Goal: Information Seeking & Learning: Learn about a topic

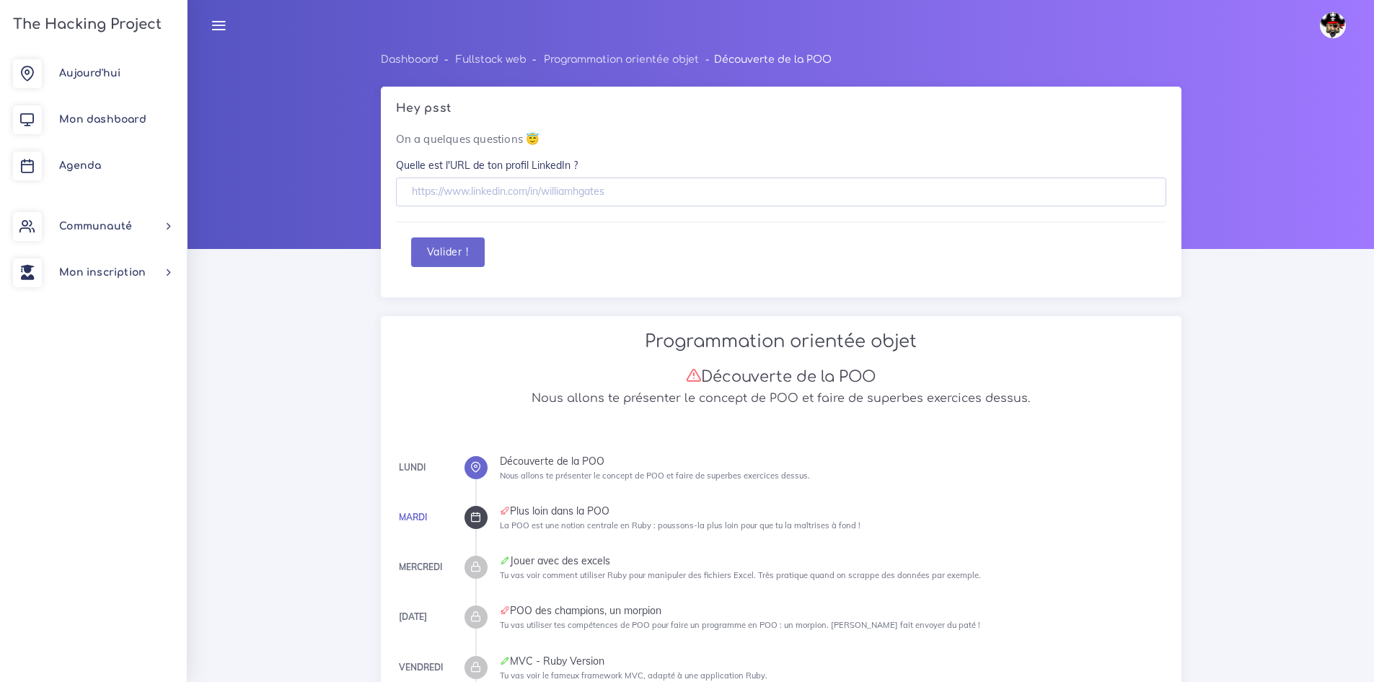
scroll to position [4905, 0]
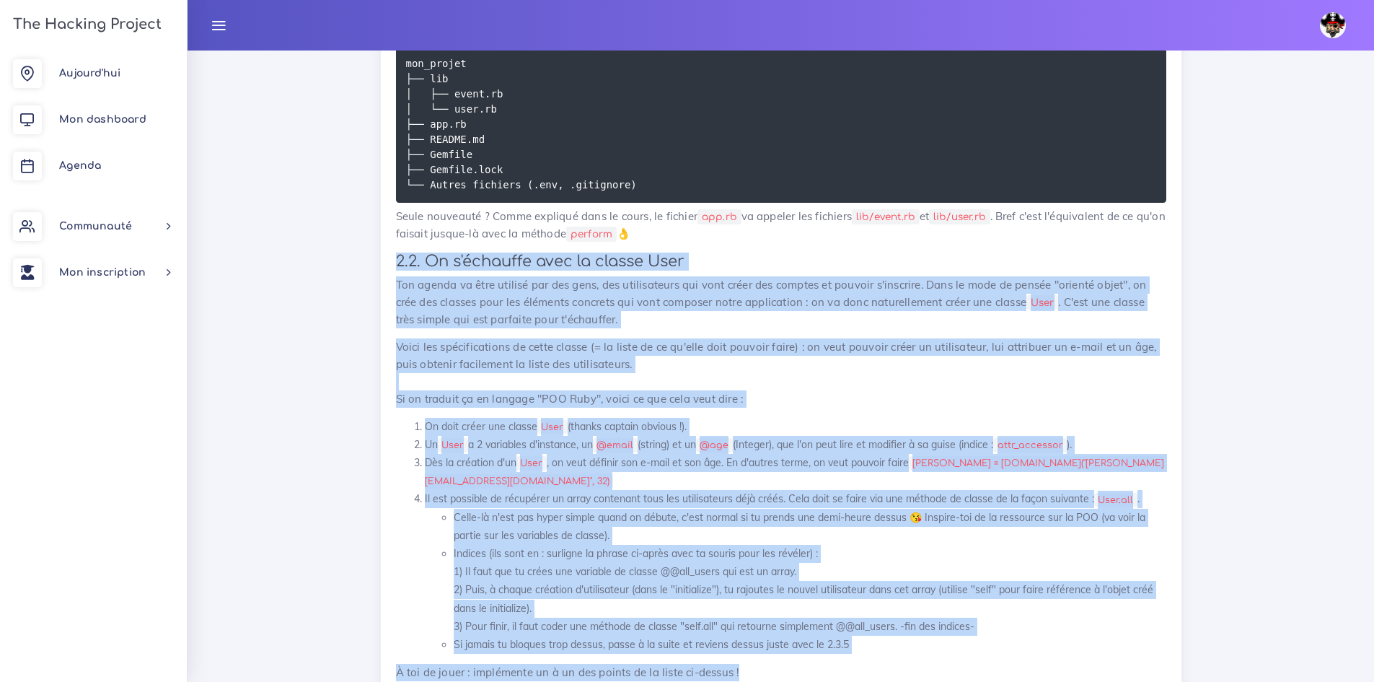
click at [697, 361] on p "Voici les spécifications de cette classe (= la liste de ce qu'elle doit pouvoir…" at bounding box center [781, 372] width 770 height 69
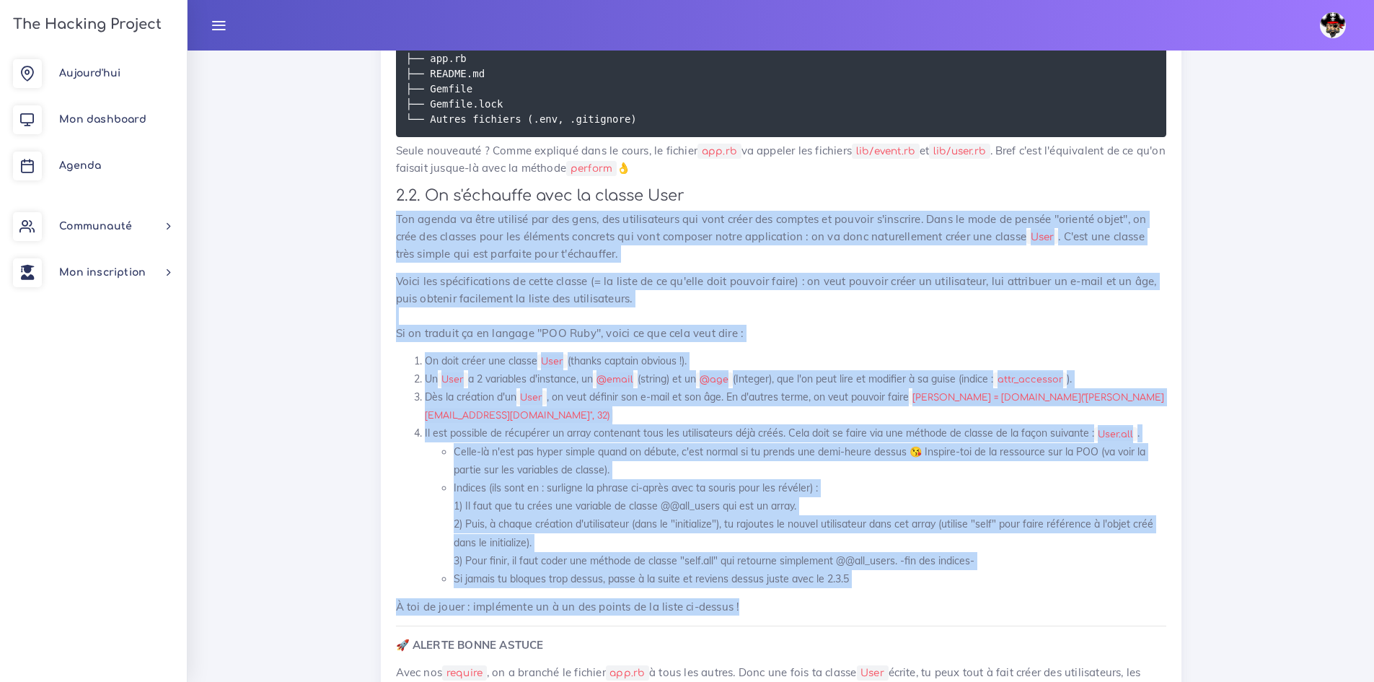
scroll to position [1283, 0]
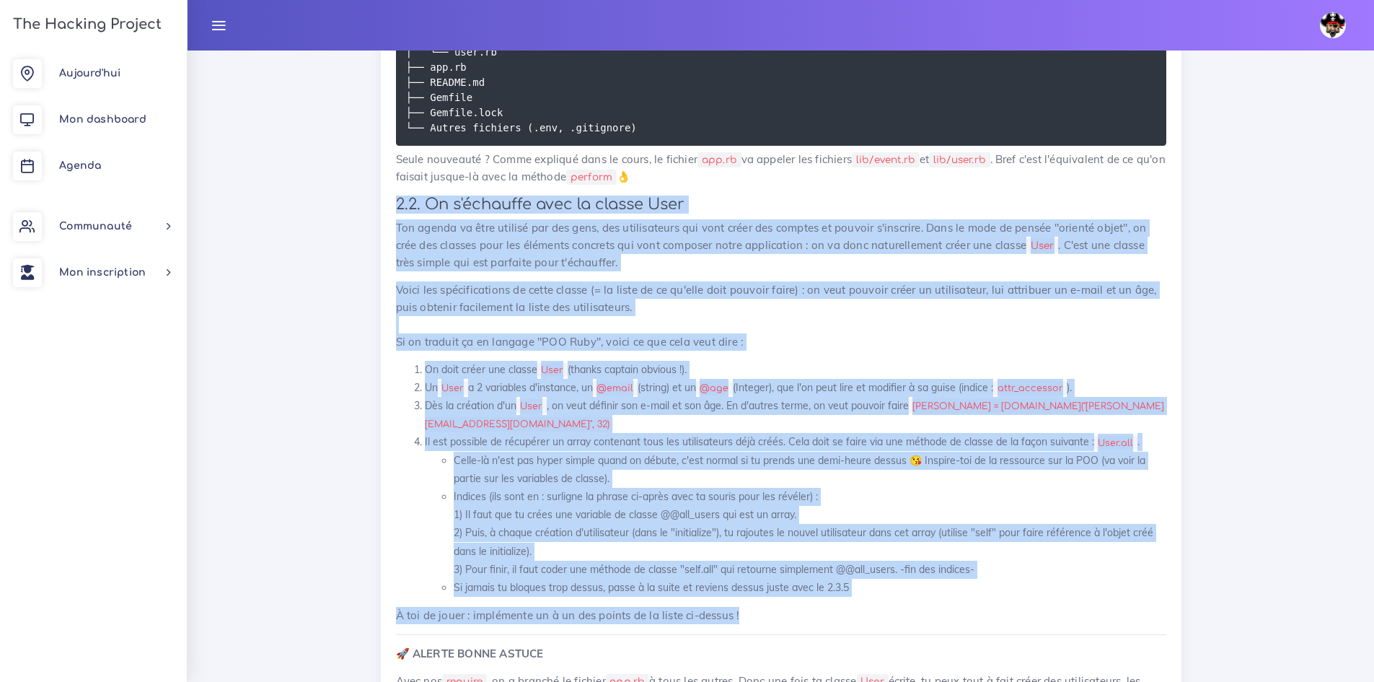
drag, startPoint x: 741, startPoint y: 383, endPoint x: 382, endPoint y: 206, distance: 400.1
copy div "2.2. On s'échauffe avec la classe User Ton agenda va être utilisé par des gens,…"
click at [710, 254] on p "Ton agenda va être utilisé par des gens, des utilisateurs qui vont créer des co…" at bounding box center [781, 245] width 770 height 52
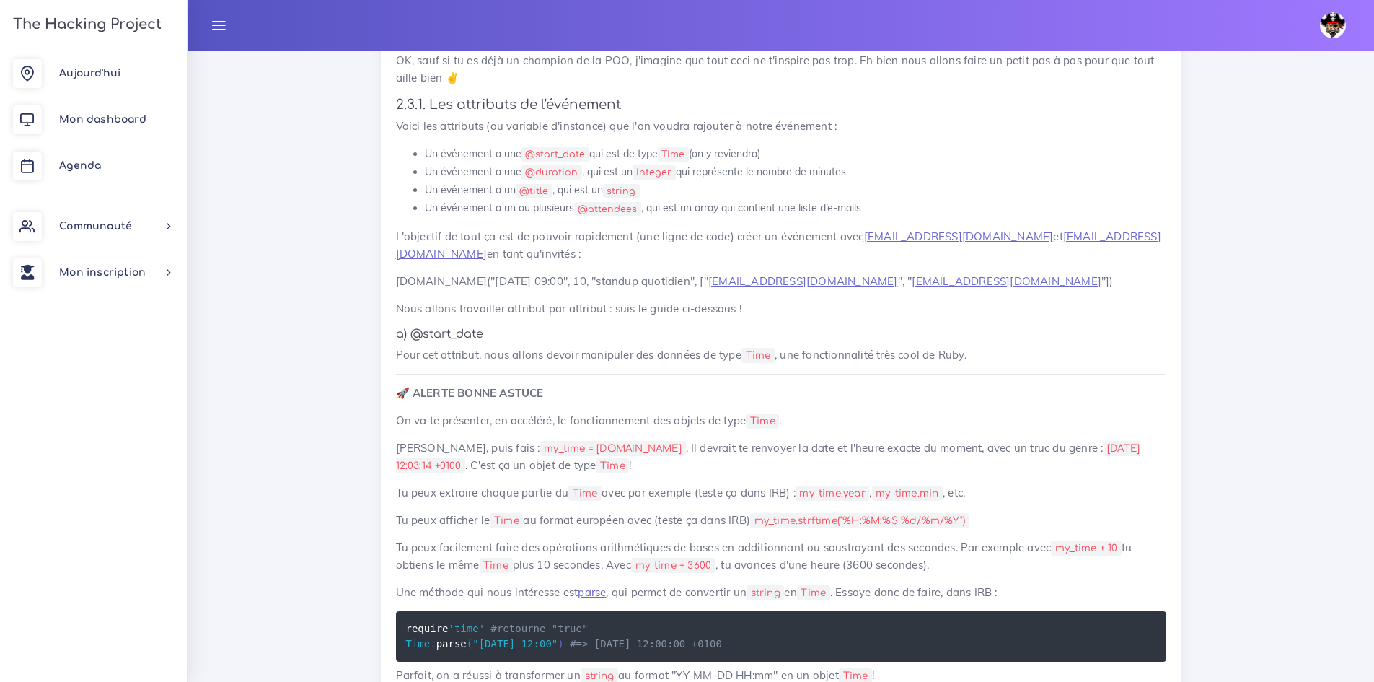
scroll to position [2220, 0]
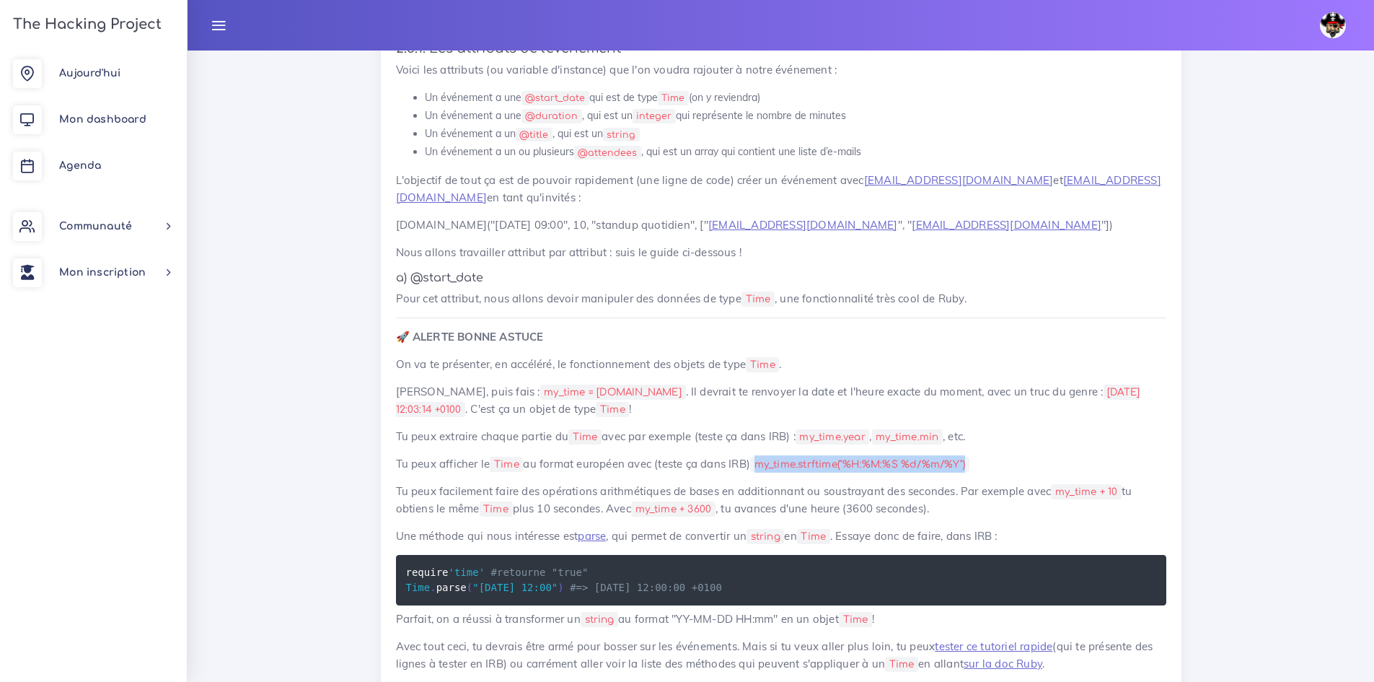
drag, startPoint x: 972, startPoint y: 423, endPoint x: 763, endPoint y: 428, distance: 210.0
click at [763, 457] on code "my_time.strftime("%H:%M:%S %d/%m/%Y")" at bounding box center [859, 464] width 219 height 15
copy code "my_time.strftime("%H:%M:%S %d/%m/%Y")"
click at [825, 356] on p "On va te présenter, en accéléré, le fonctionnement des objets de type Time ." at bounding box center [781, 364] width 770 height 17
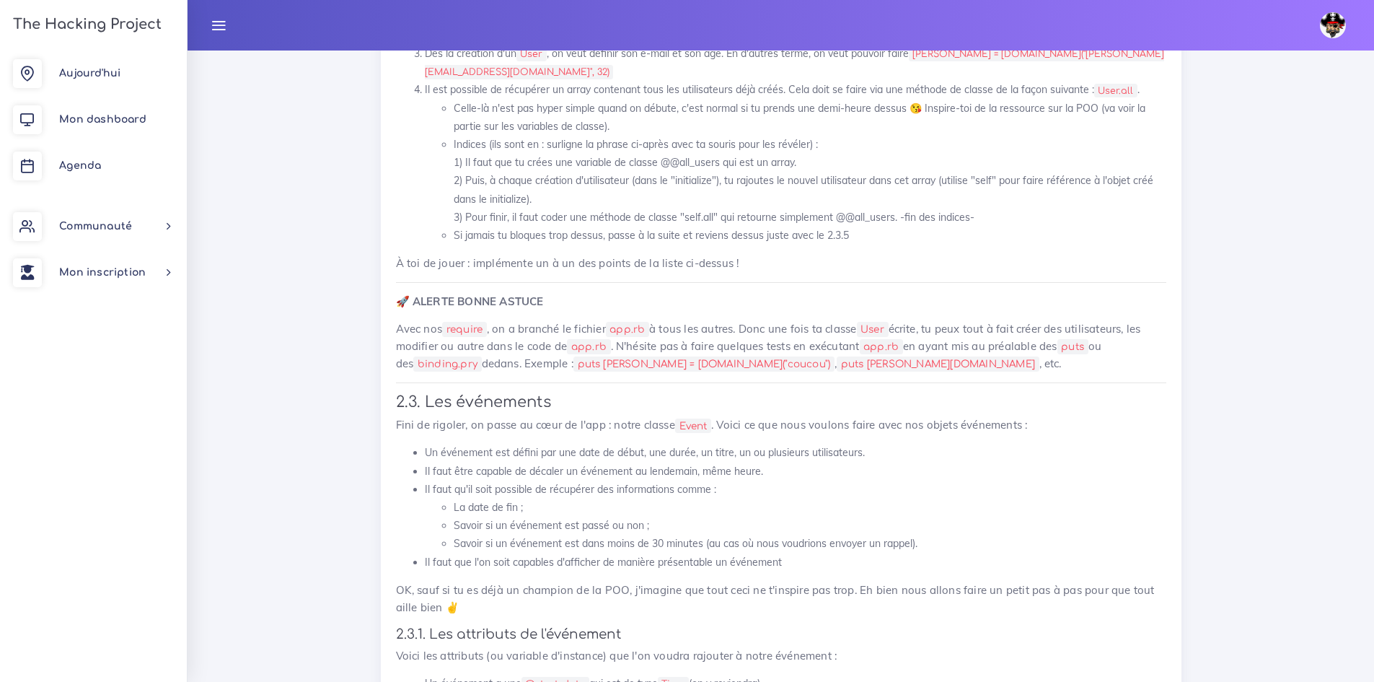
scroll to position [1643, 0]
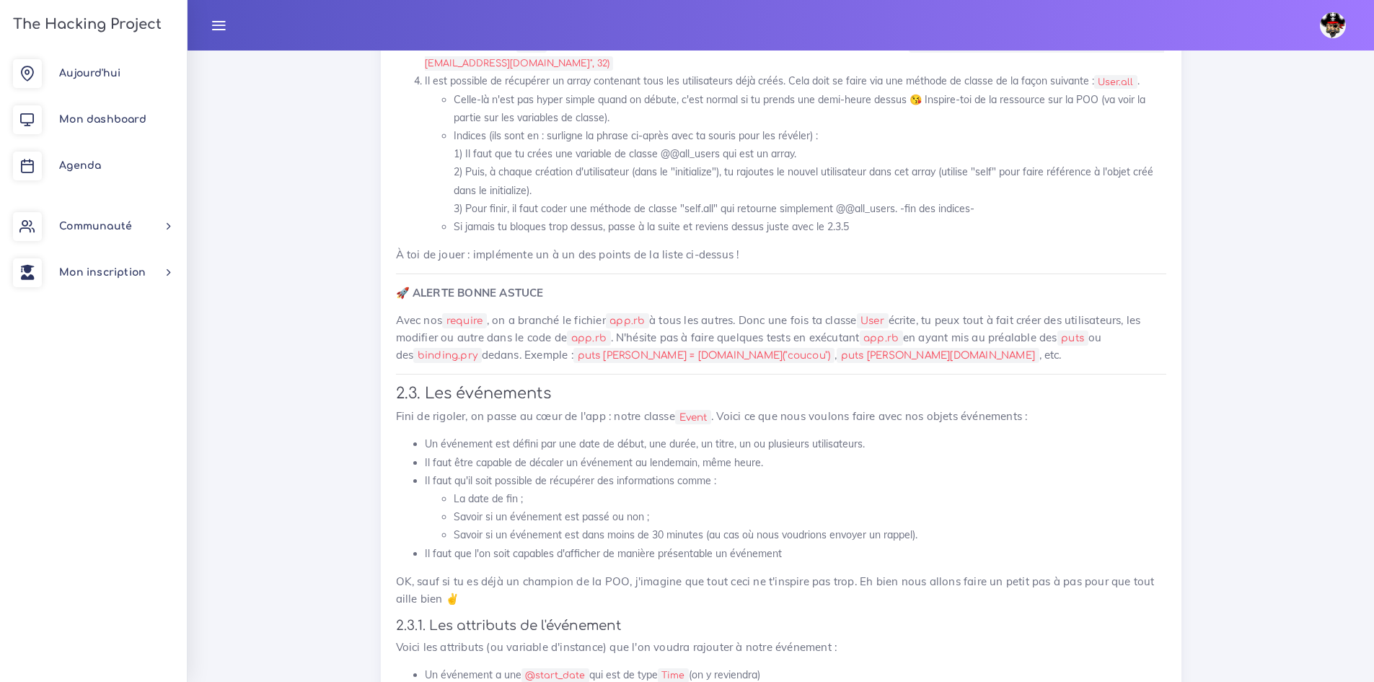
drag, startPoint x: 796, startPoint y: 558, endPoint x: 390, endPoint y: 378, distance: 444.8
copy div "2.3. Les événements Fini de rigoler, on passe au cœur de l'app : notre classe E…"
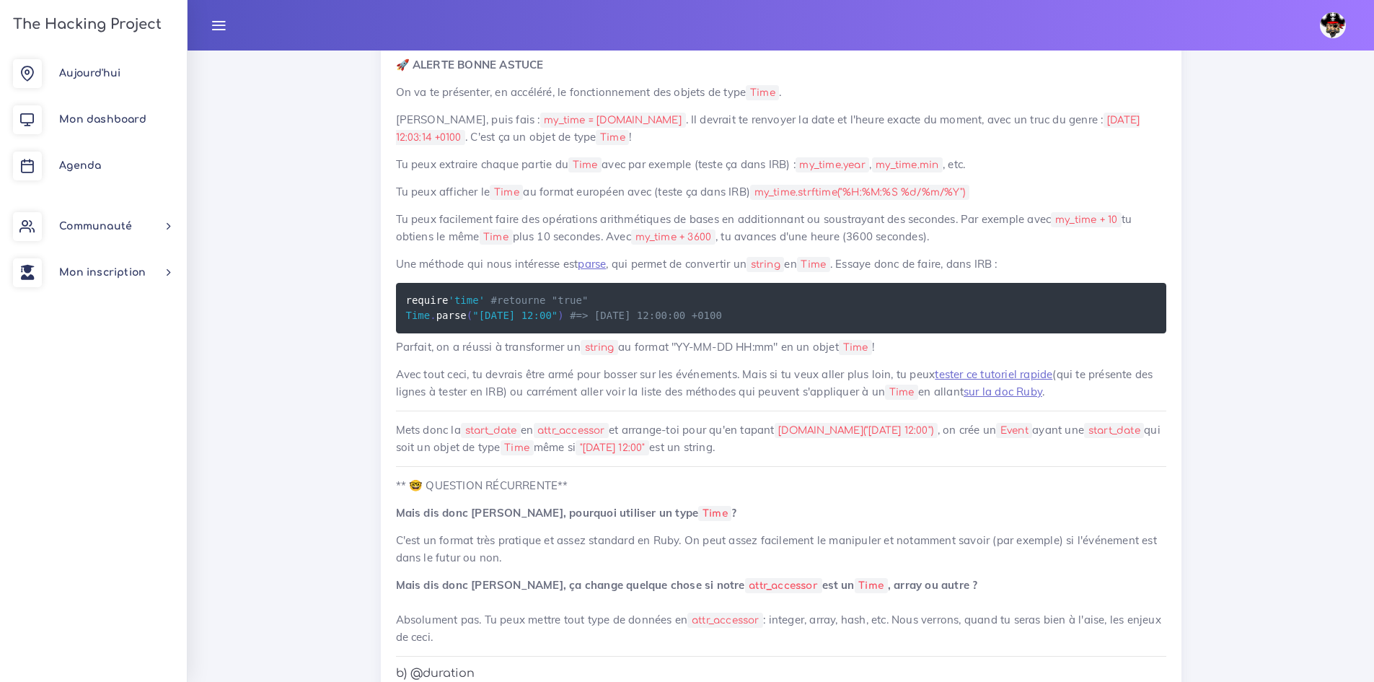
scroll to position [2653, 0]
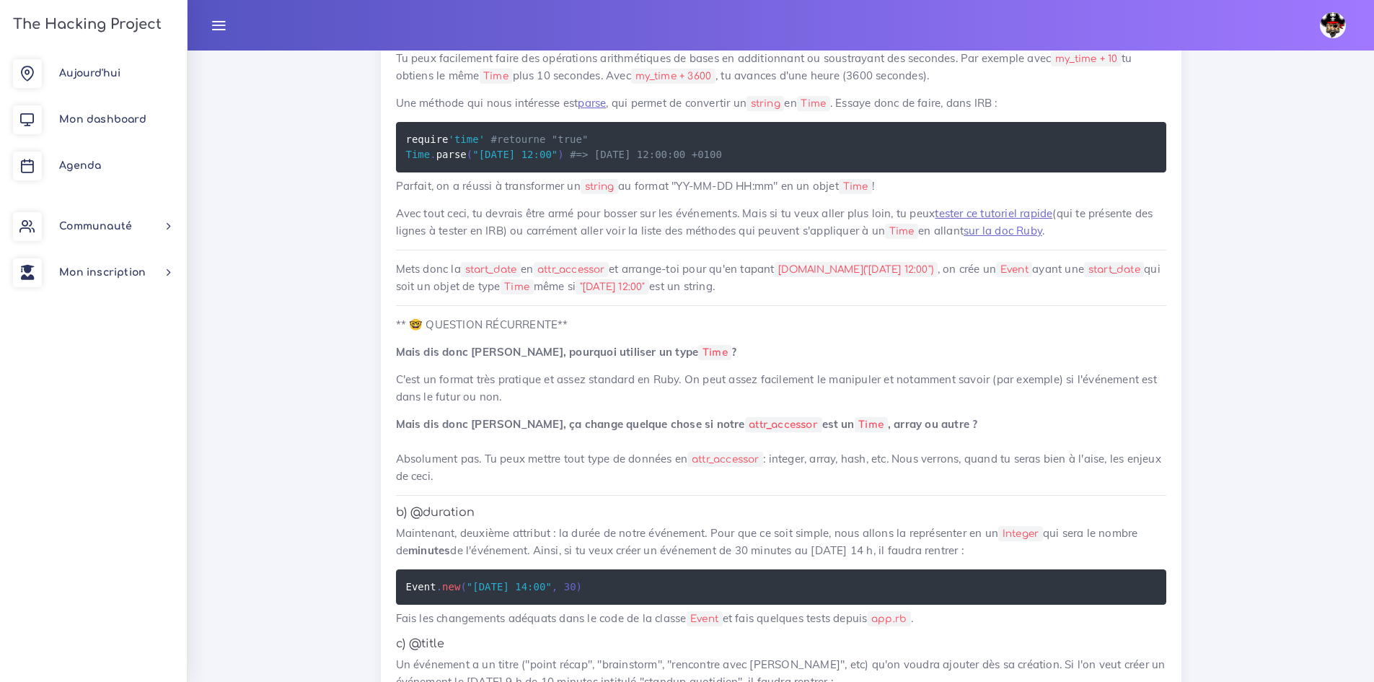
drag, startPoint x: 1099, startPoint y: 424, endPoint x: 387, endPoint y: 489, distance: 715.7
copy div "b) @duration Maintenant, deuxième attribut : la durée de notre événement. Pour …"
click at [867, 372] on p "C'est un format très pratique et assez standard en Ruby. On peut assez facileme…" at bounding box center [781, 388] width 770 height 35
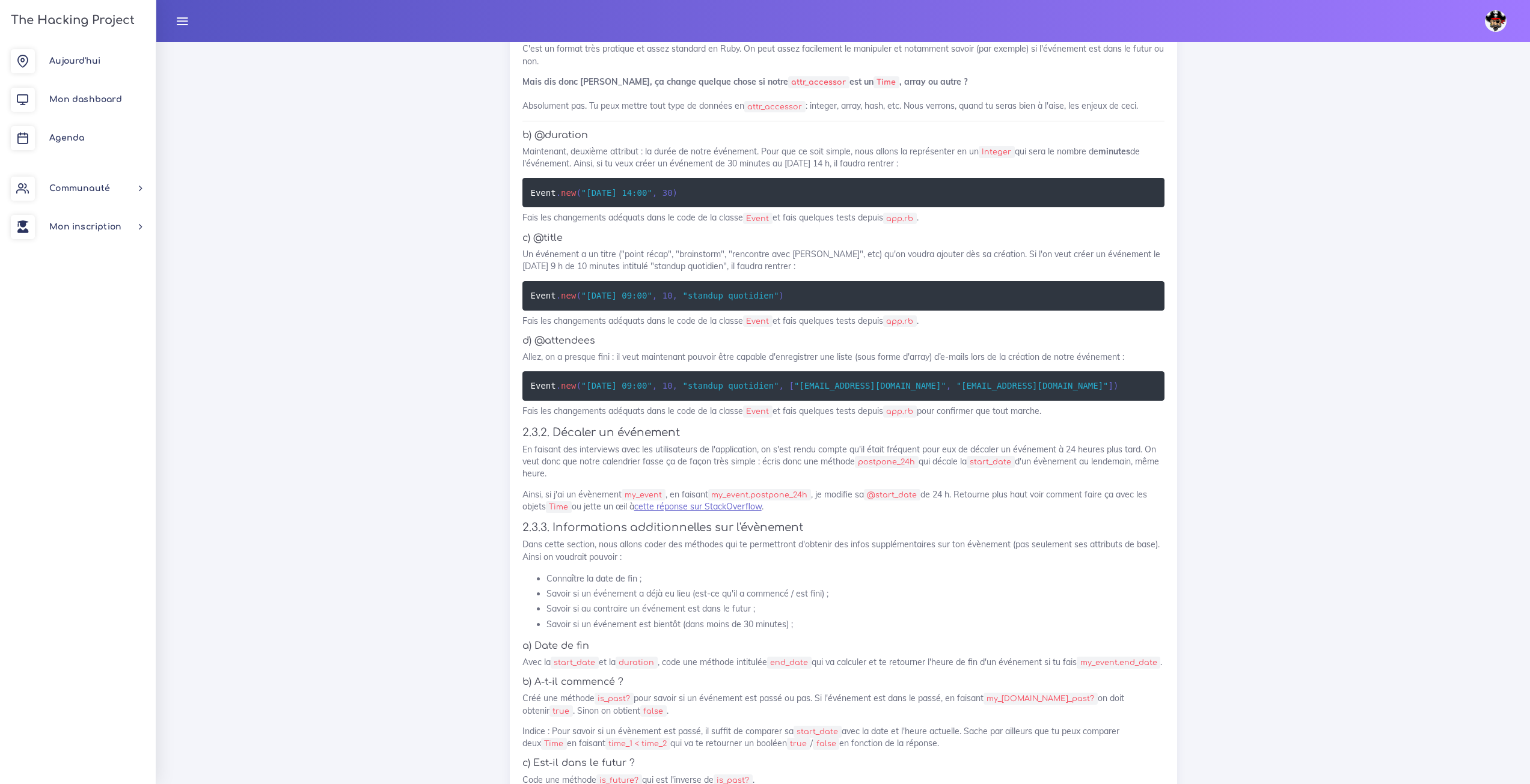
scroll to position [2335, 0]
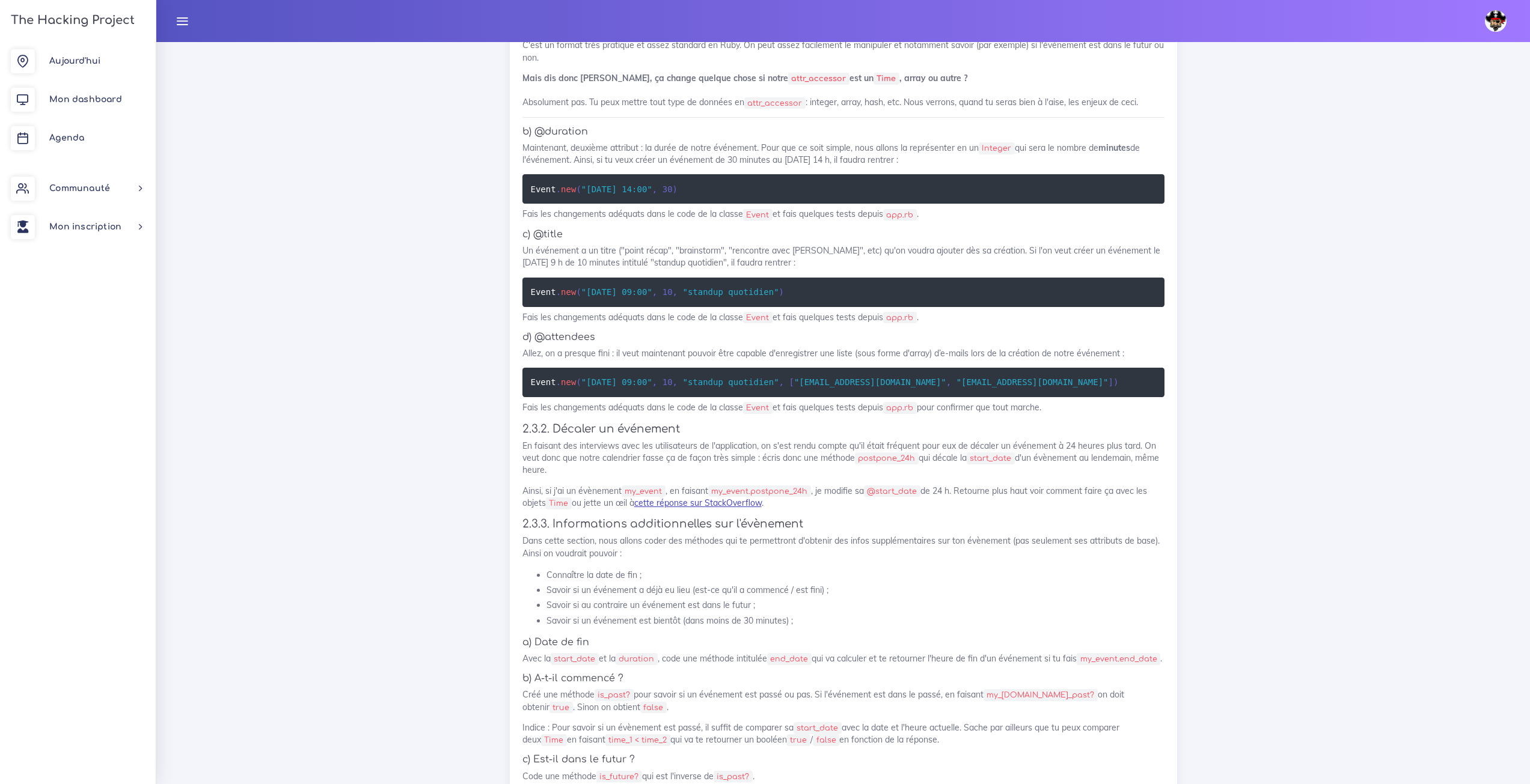
click at [672, 497] on link "cette réponse sur StackOverflow" at bounding box center [698, 502] width 128 height 11
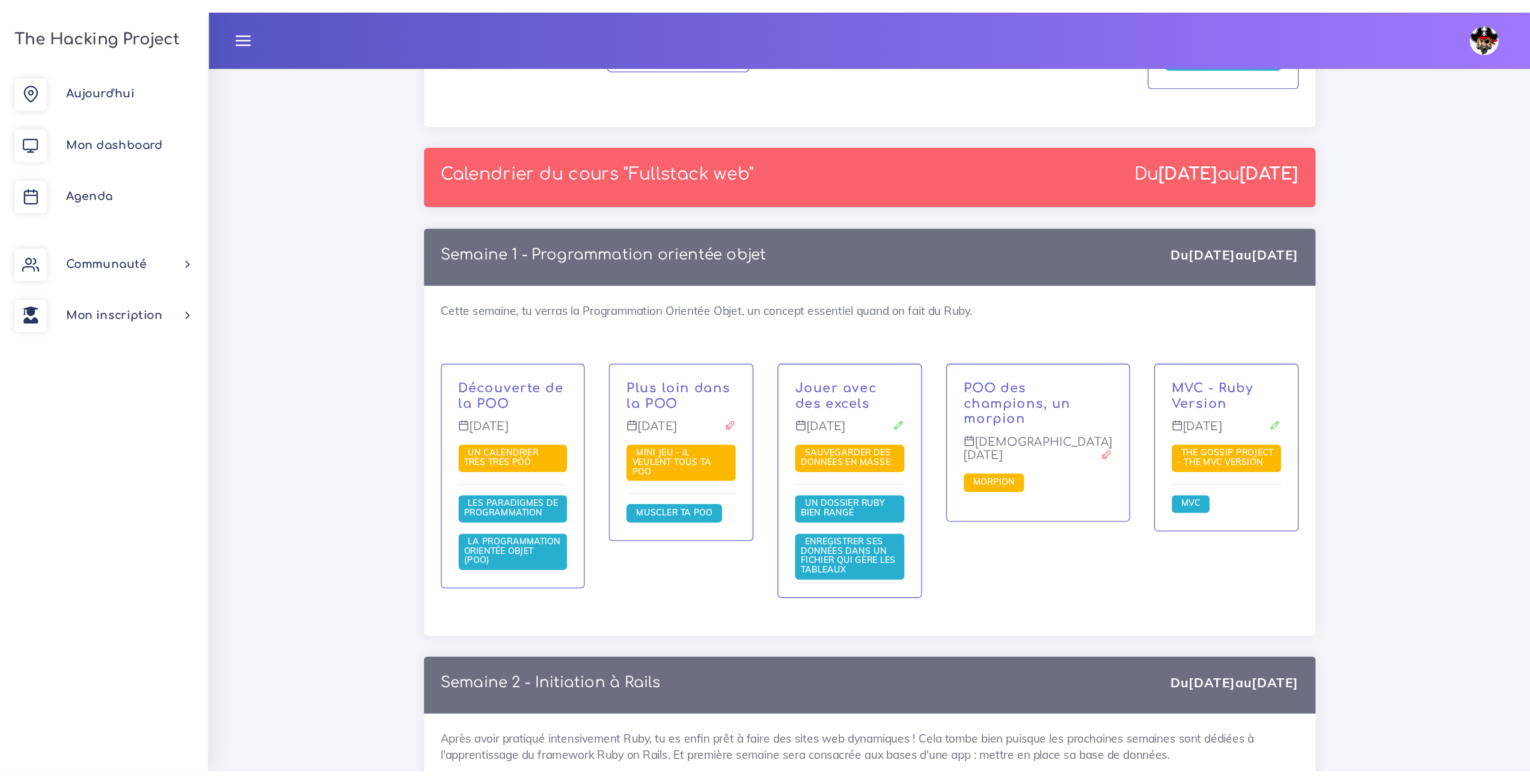
scroll to position [1561, 0]
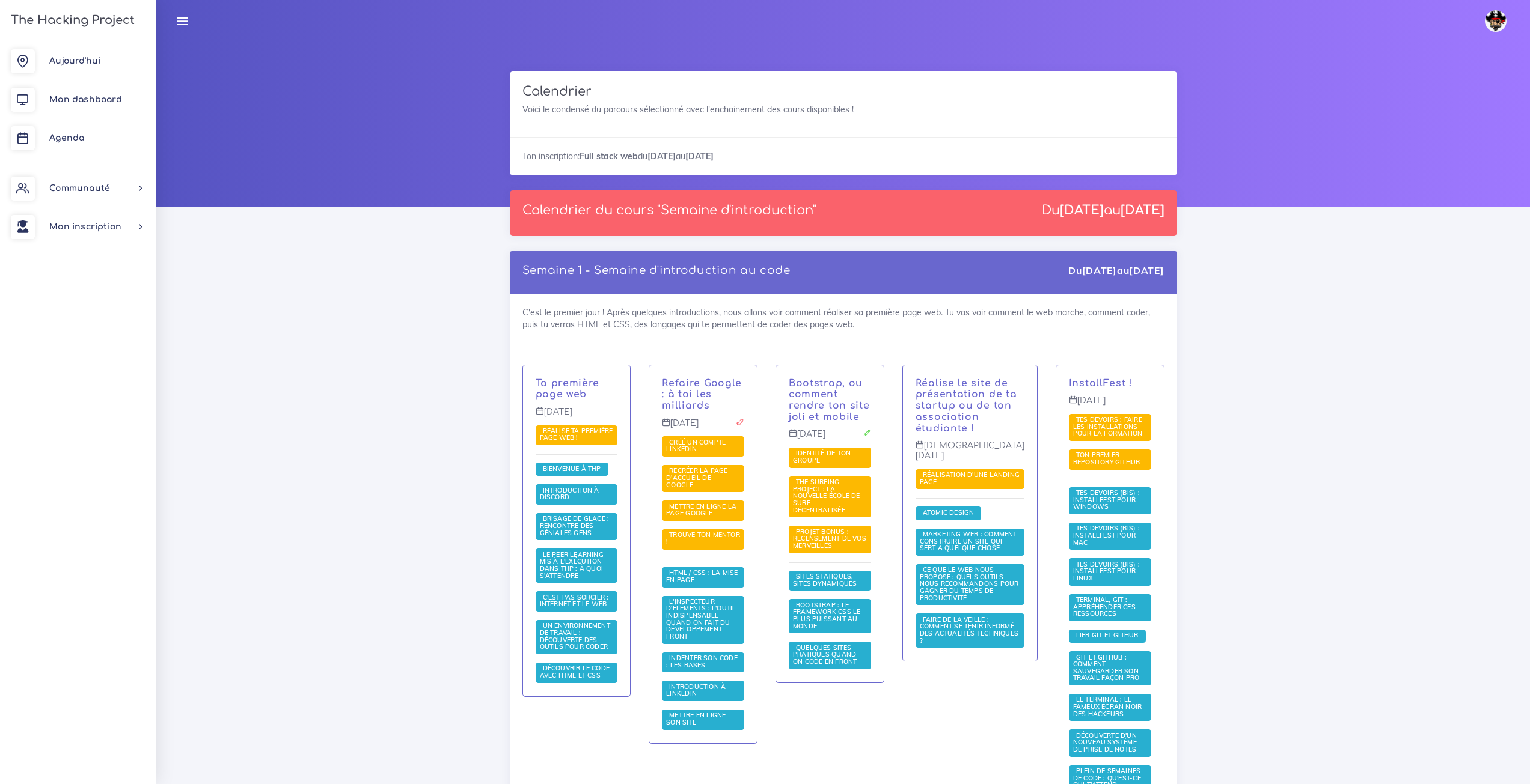
scroll to position [1440, 0]
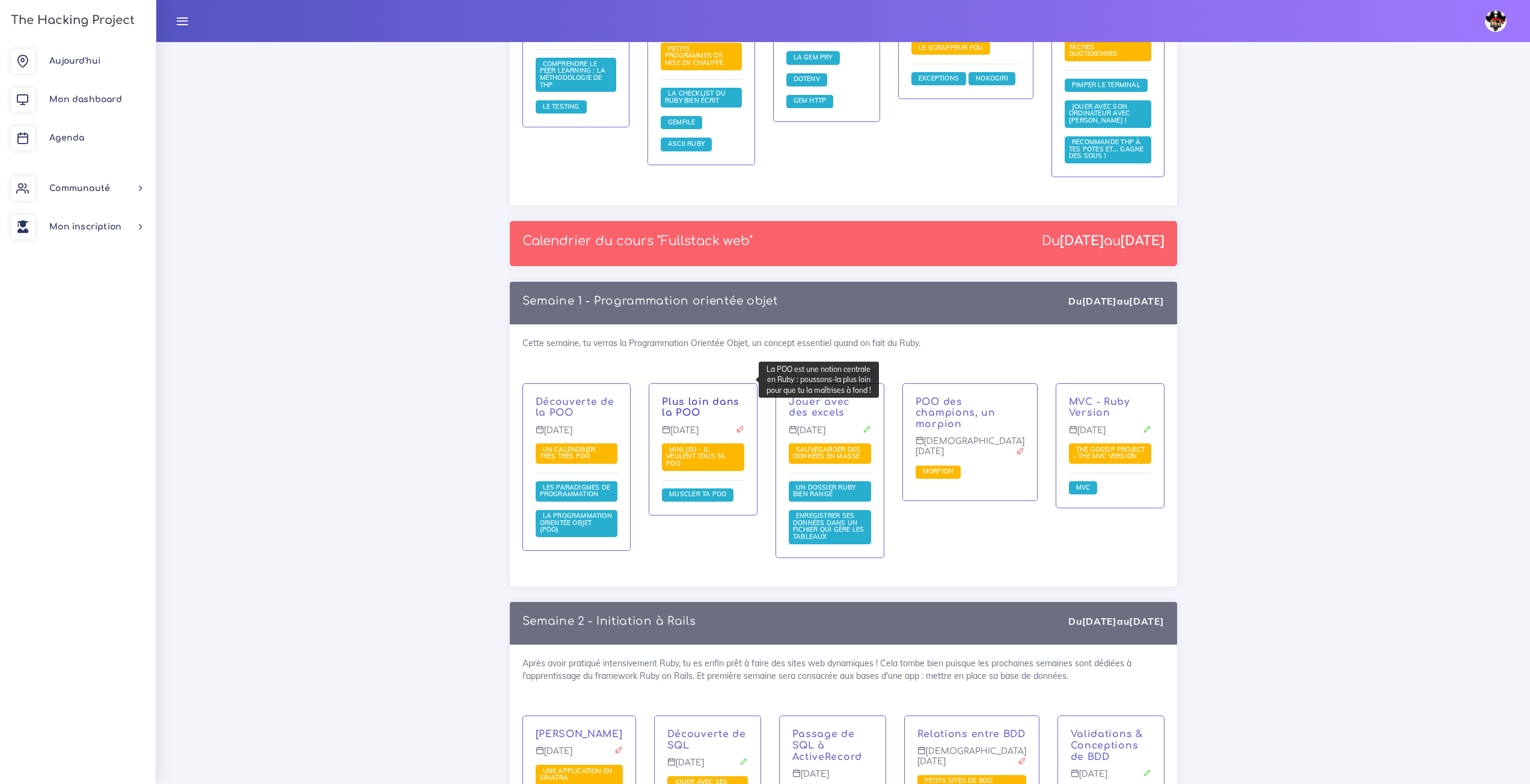
click at [730, 397] on link "Plus loin dans la POO" at bounding box center [700, 407] width 78 height 22
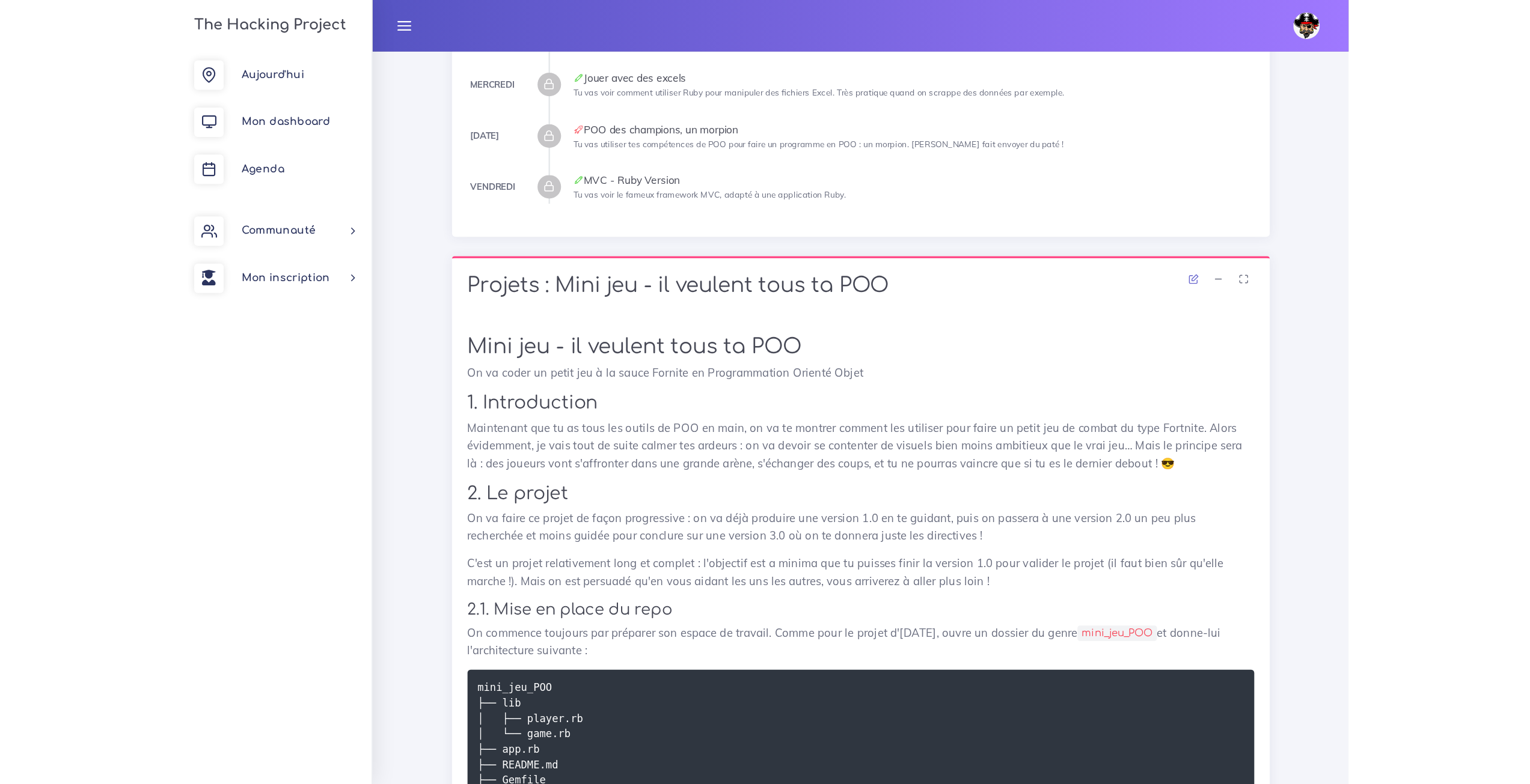
scroll to position [423, 0]
